Goal: Task Accomplishment & Management: Use online tool/utility

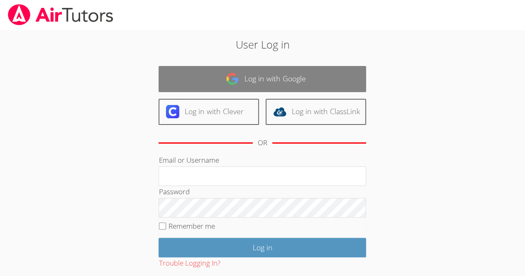
click at [237, 75] on img at bounding box center [232, 78] width 13 height 13
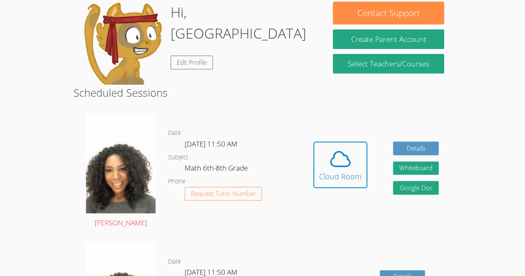
scroll to position [134, 0]
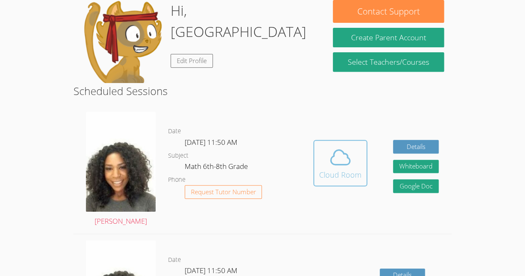
click at [330, 153] on icon at bounding box center [340, 157] width 23 height 23
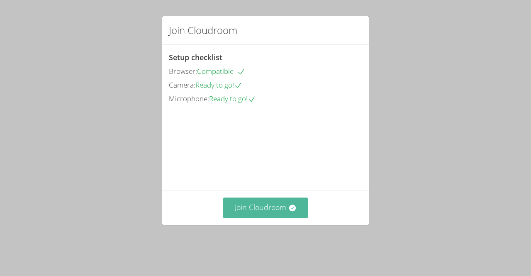
click at [257, 217] on button "Join Cloudroom" at bounding box center [265, 208] width 85 height 20
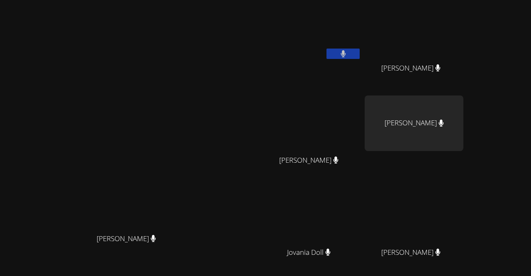
click at [192, 153] on video at bounding box center [130, 158] width 125 height 142
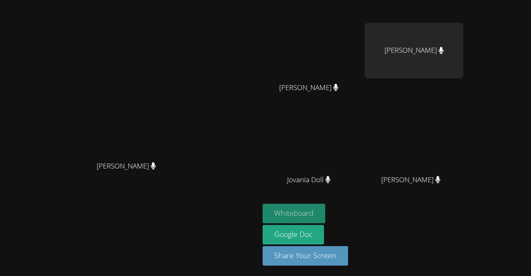
click at [276, 216] on button "Whiteboard" at bounding box center [294, 214] width 63 height 20
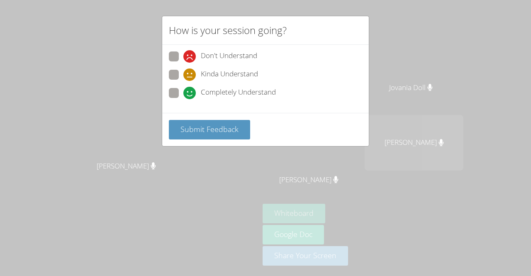
scroll to position [49, 0]
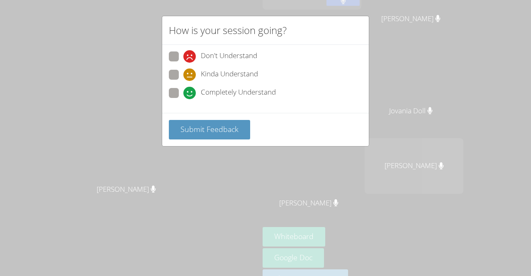
click at [183, 99] on span at bounding box center [183, 99] width 0 height 0
click at [183, 88] on input "Completely Understand" at bounding box center [186, 91] width 7 height 7
radio input "true"
click at [180, 61] on label "Don't Understand" at bounding box center [213, 56] width 88 height 11
click at [183, 59] on input "Don't Understand" at bounding box center [186, 54] width 7 height 7
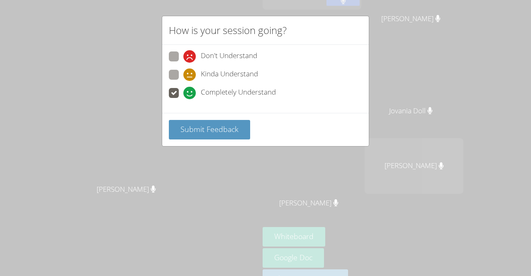
radio input "true"
click at [183, 81] on span at bounding box center [183, 81] width 0 height 0
click at [183, 77] on input "Kinda Understand" at bounding box center [186, 73] width 7 height 7
radio input "true"
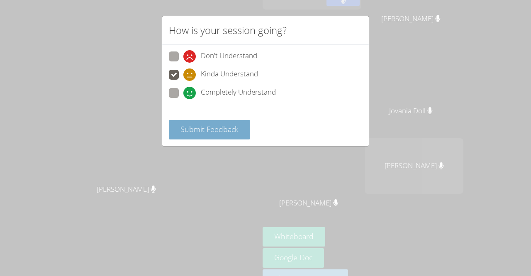
click at [225, 125] on span "Submit Feedback" at bounding box center [210, 129] width 58 height 10
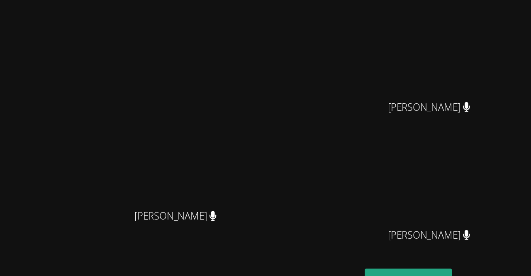
scroll to position [45, 0]
